Goal: Check status

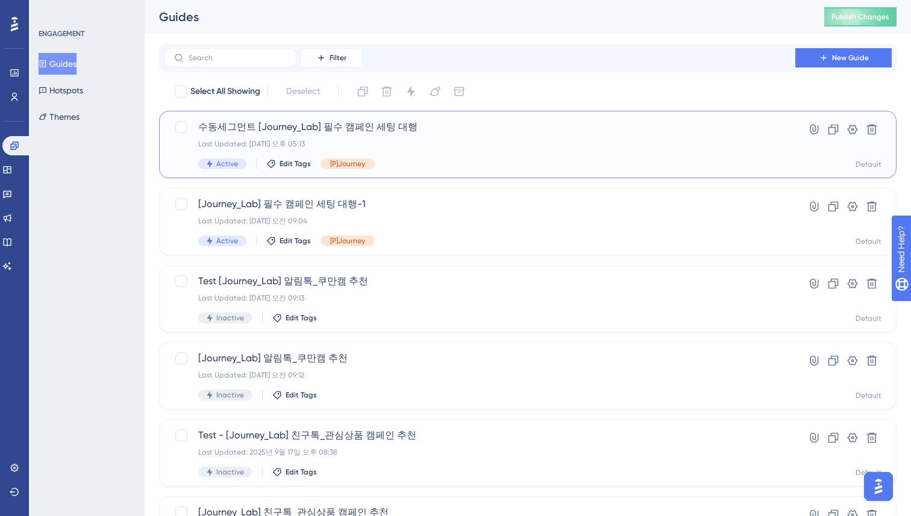
click at [381, 154] on div "수동세그먼트 [Journey_Lab] 필수 캠페인 세팅 대행 Last Updated: [DATE] 오후 05:13 Active Edit Tag…" at bounding box center [479, 144] width 563 height 49
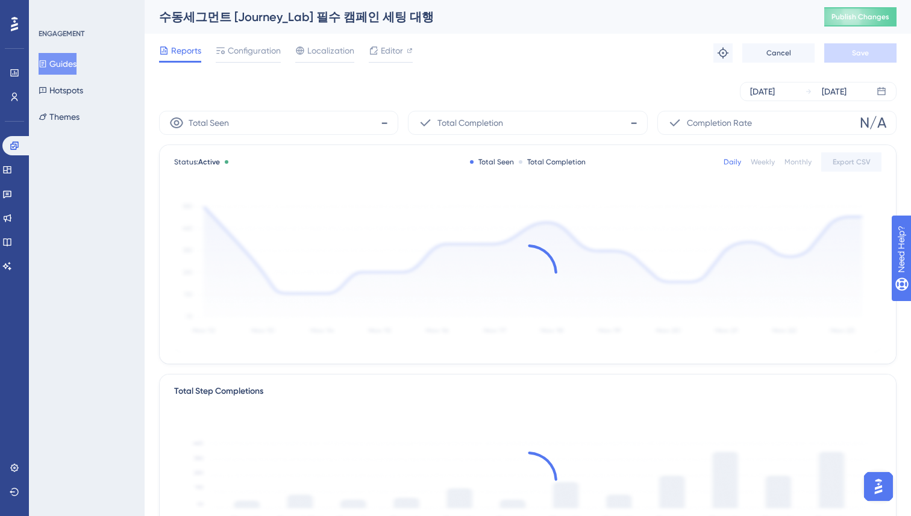
click at [429, 80] on div "[DATE] [DATE]" at bounding box center [527, 91] width 737 height 39
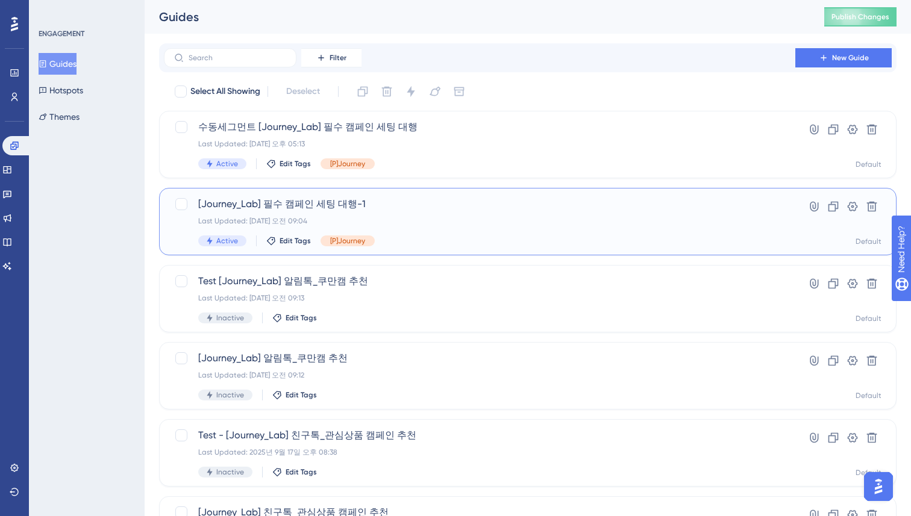
click at [362, 207] on span "[Journey_Lab] 필수 캠페인 세팅 대행-1" at bounding box center [479, 204] width 563 height 14
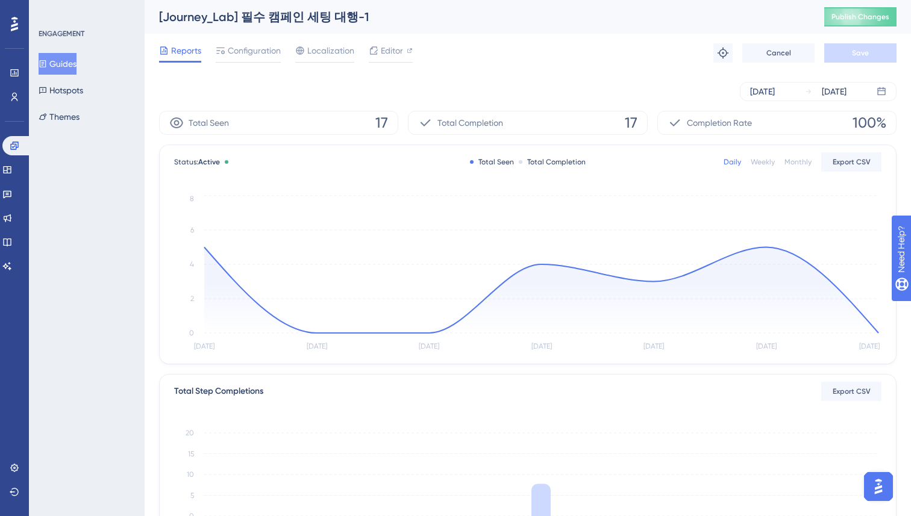
click at [521, 84] on div "[DATE] [DATE]" at bounding box center [527, 91] width 737 height 19
